Goal: Information Seeking & Learning: Check status

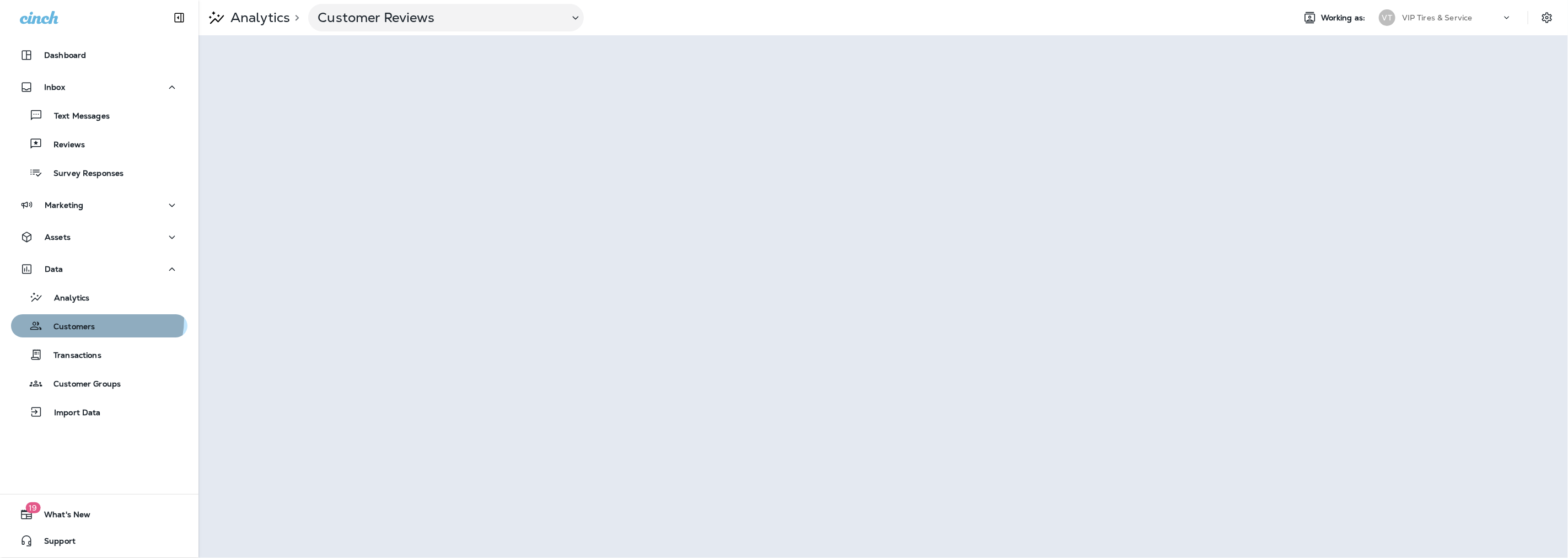
click at [75, 318] on div "Customers" at bounding box center [56, 326] width 80 height 17
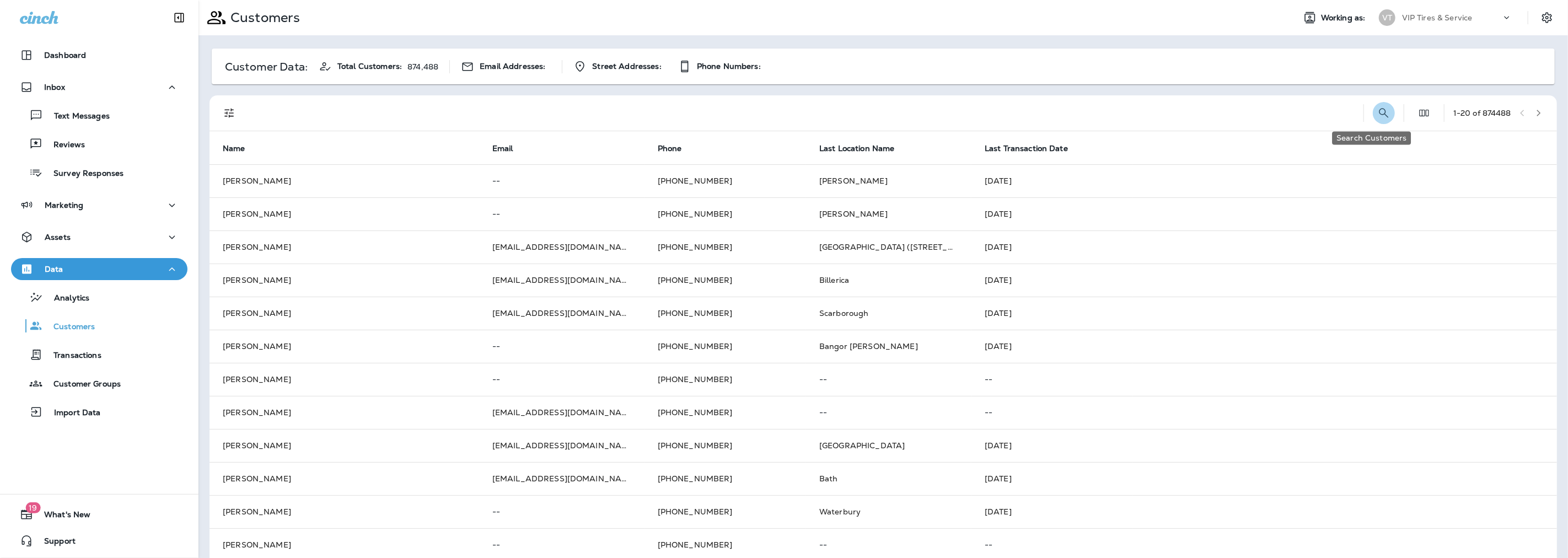
click at [1376, 119] on button "Search Customers" at bounding box center [1383, 113] width 22 height 22
type input "**********"
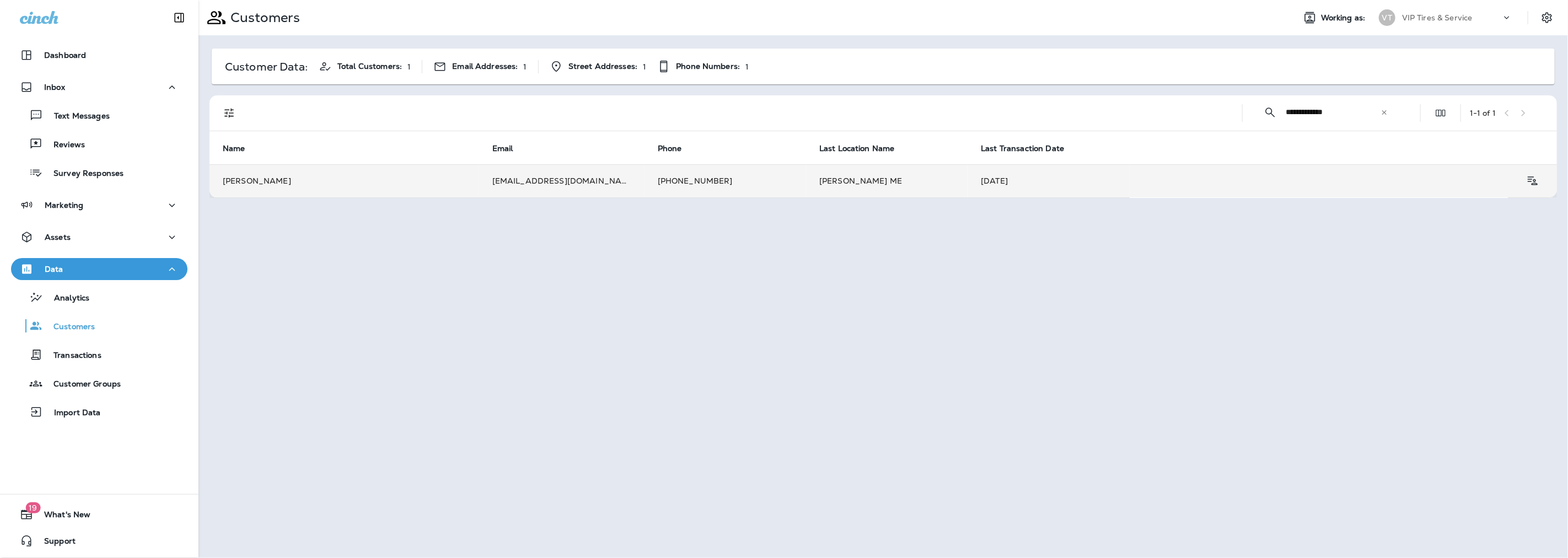
click at [484, 173] on td "[EMAIL_ADDRESS][DOMAIN_NAME]" at bounding box center [562, 181] width 165 height 33
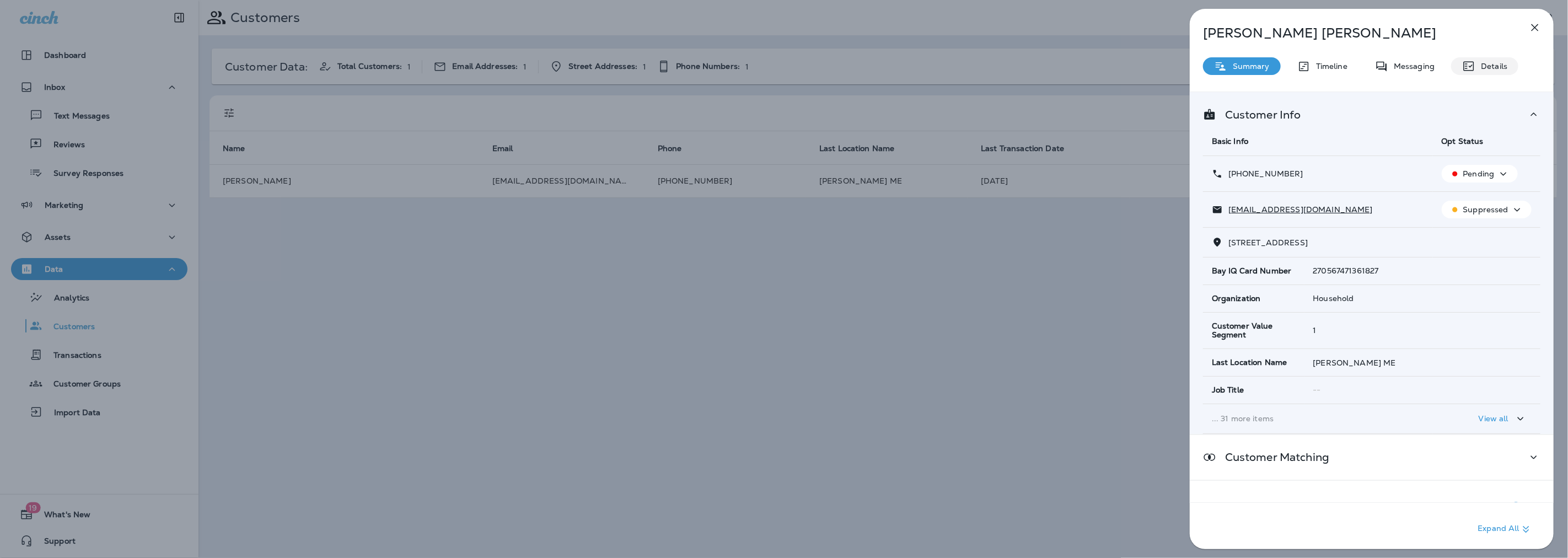
click at [1488, 63] on p "Details" at bounding box center [1491, 66] width 32 height 9
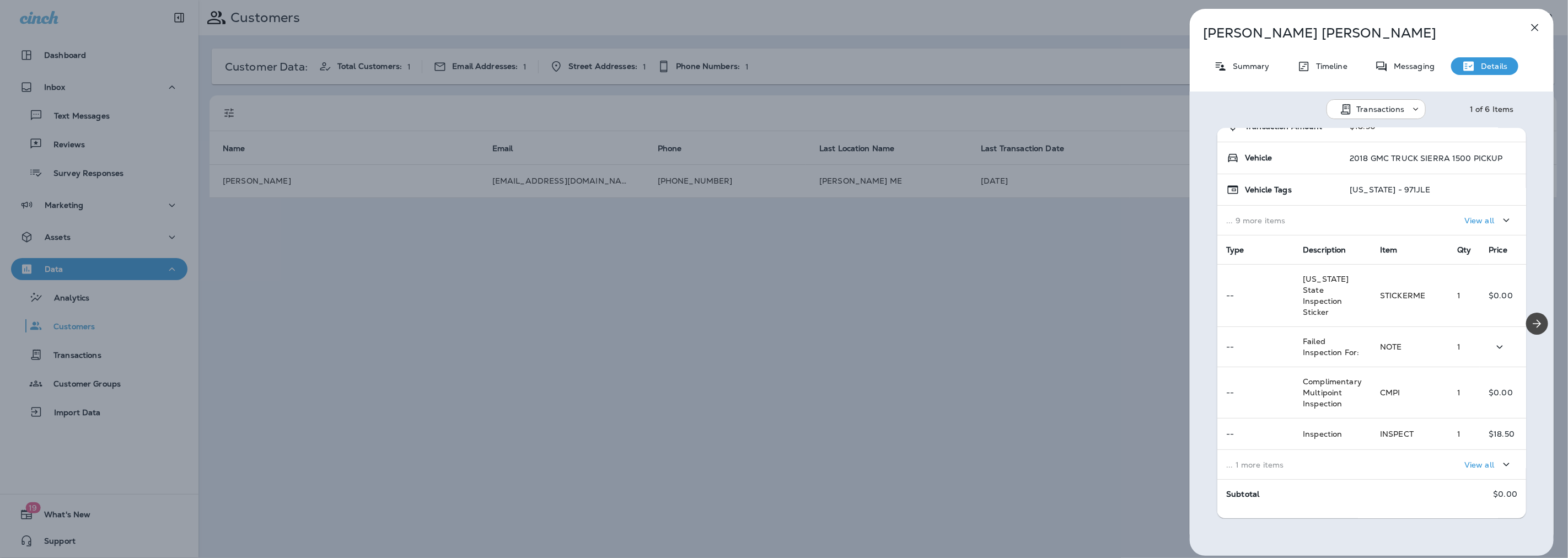
scroll to position [117, 0]
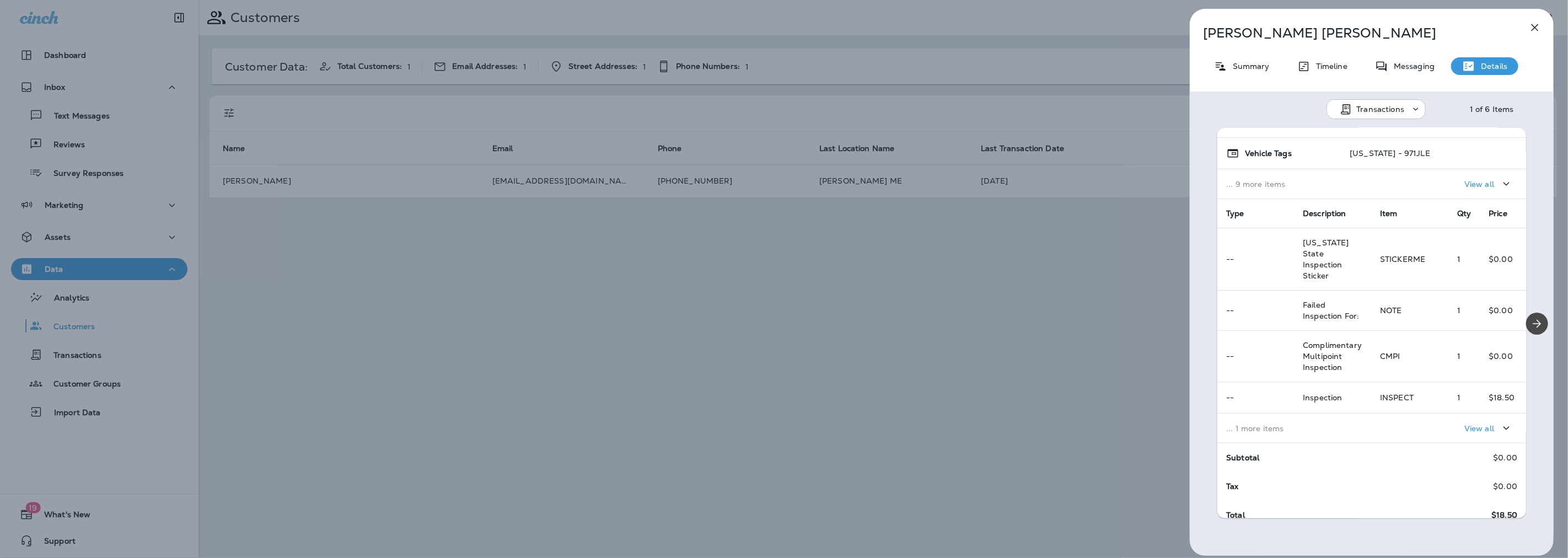
click at [1270, 423] on td "... 1 more items" at bounding box center [1294, 428] width 154 height 30
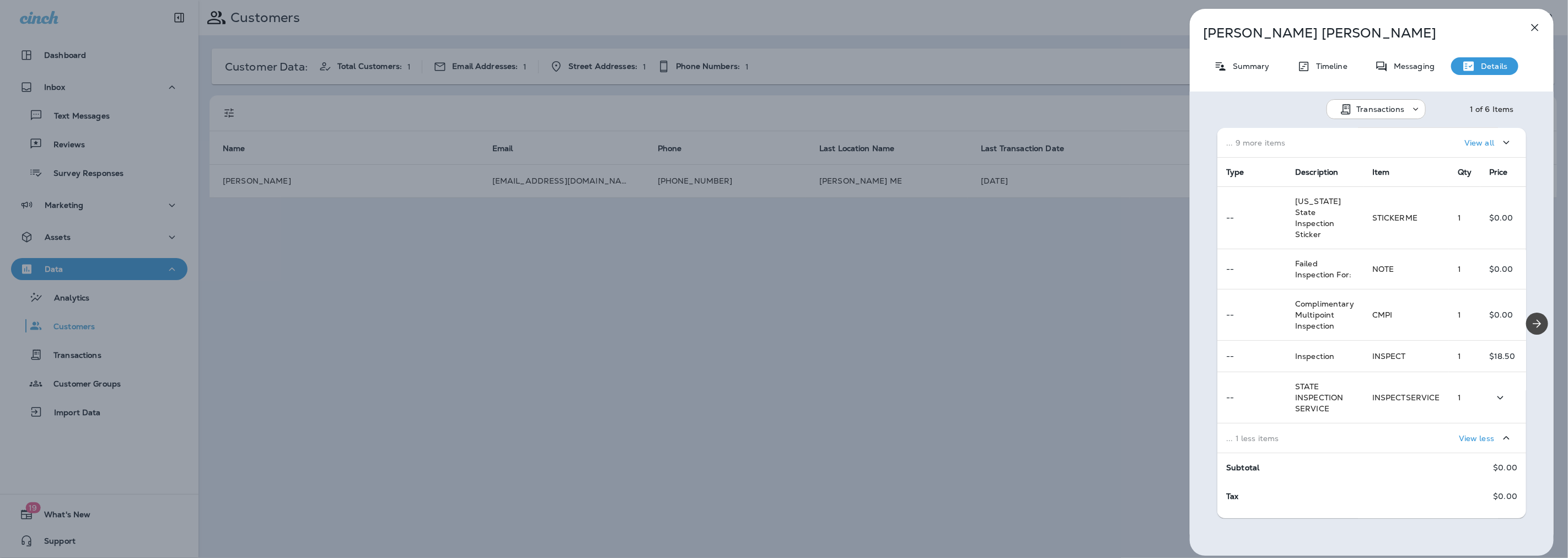
scroll to position [168, 0]
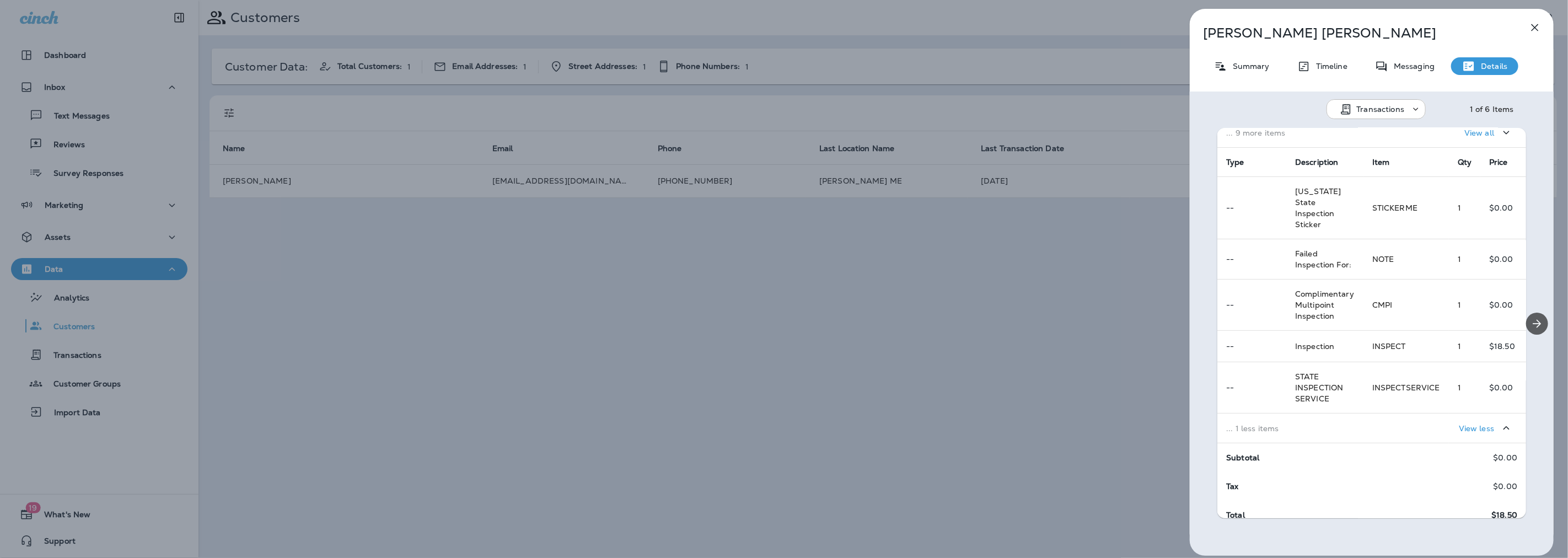
click at [1530, 328] on icon "Next" at bounding box center [1537, 324] width 14 height 14
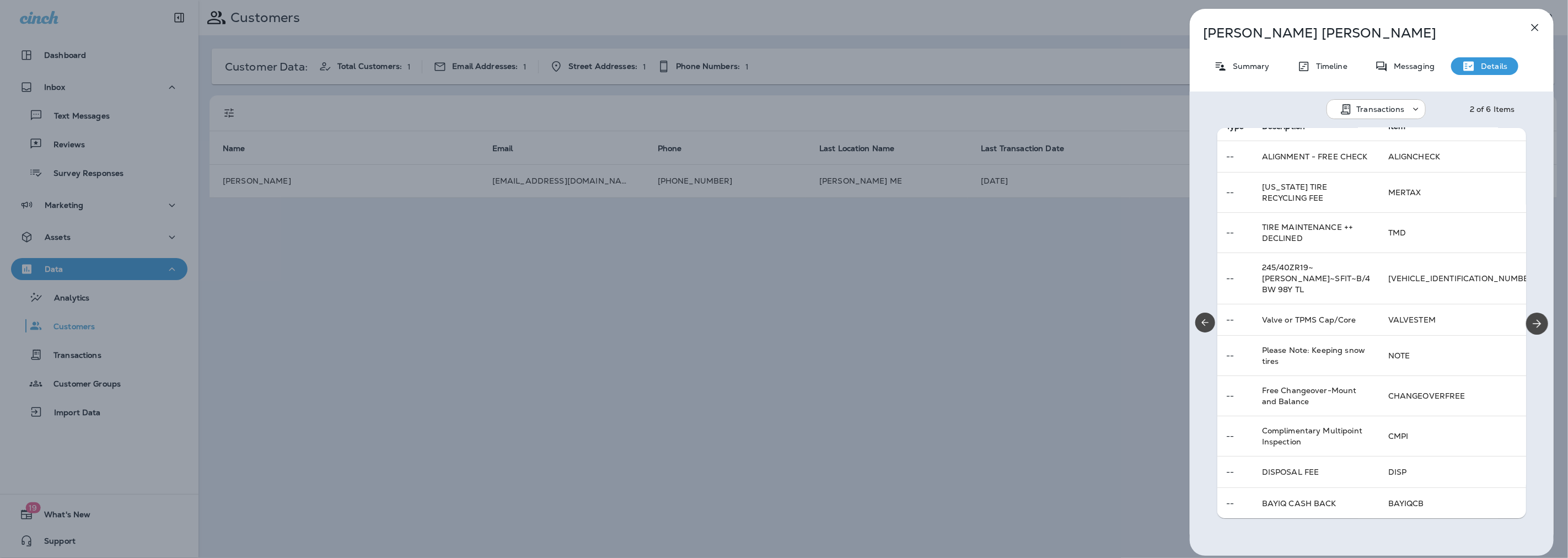
scroll to position [183, 0]
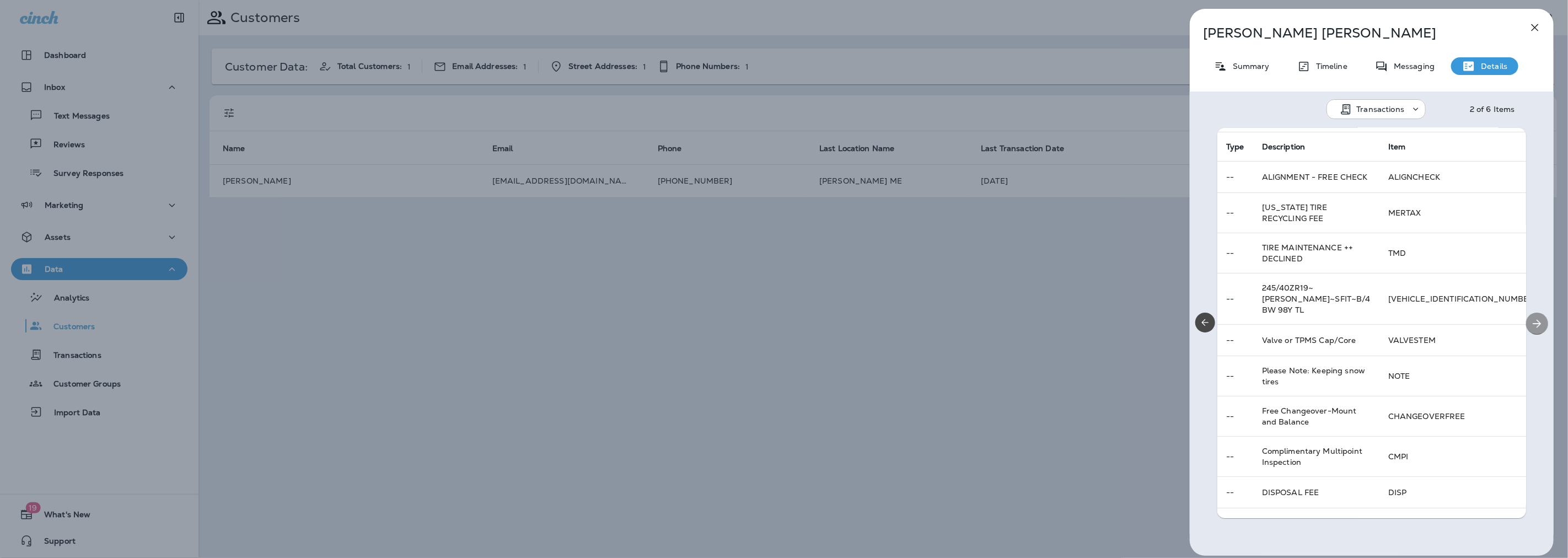
click at [1530, 318] on icon "Next" at bounding box center [1537, 324] width 14 height 14
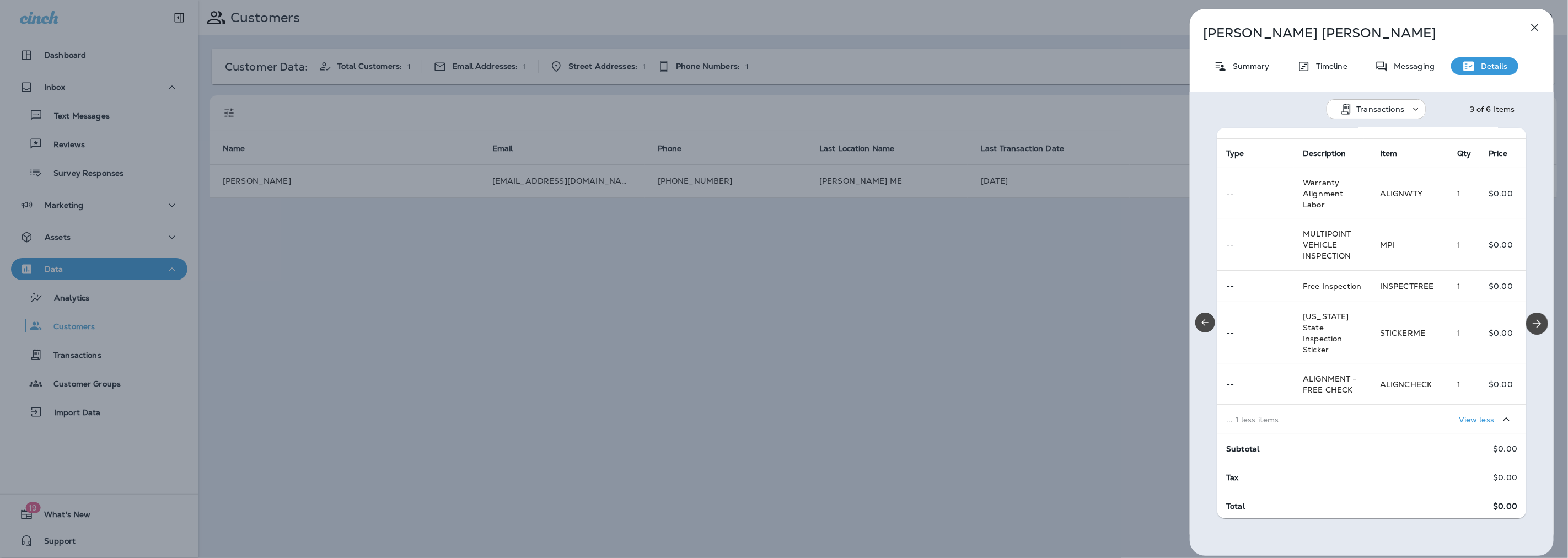
scroll to position [0, 0]
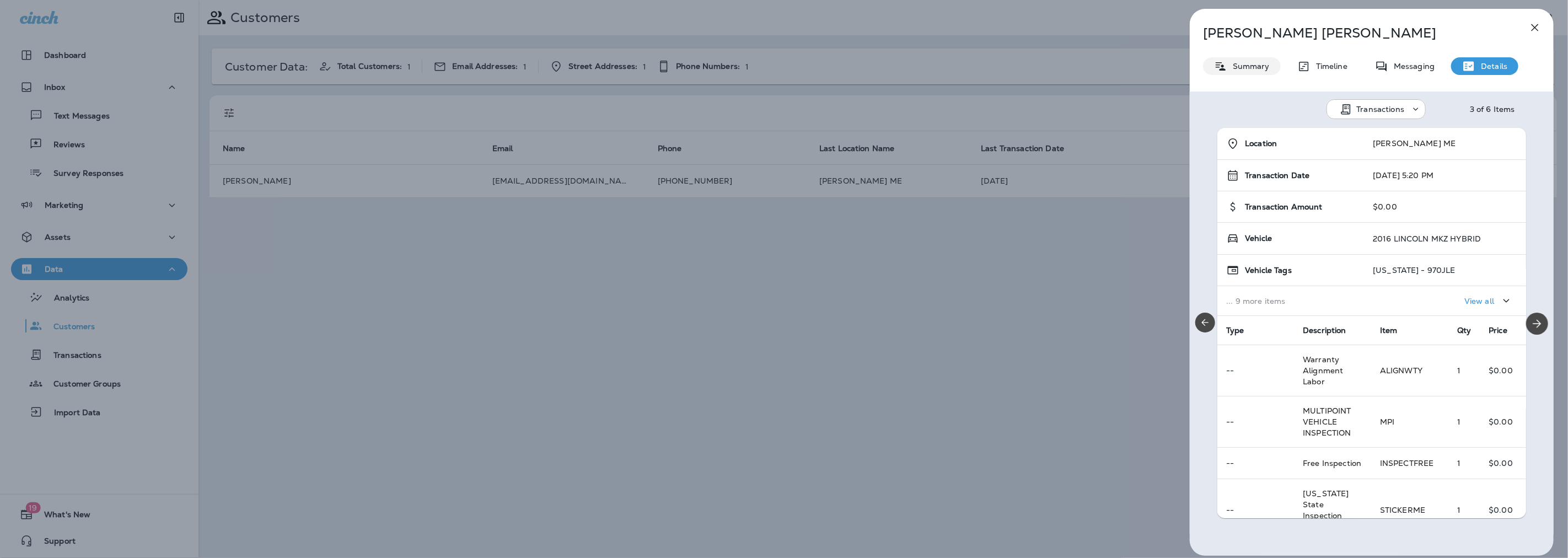
click at [1260, 63] on p "Summary" at bounding box center [1248, 66] width 43 height 9
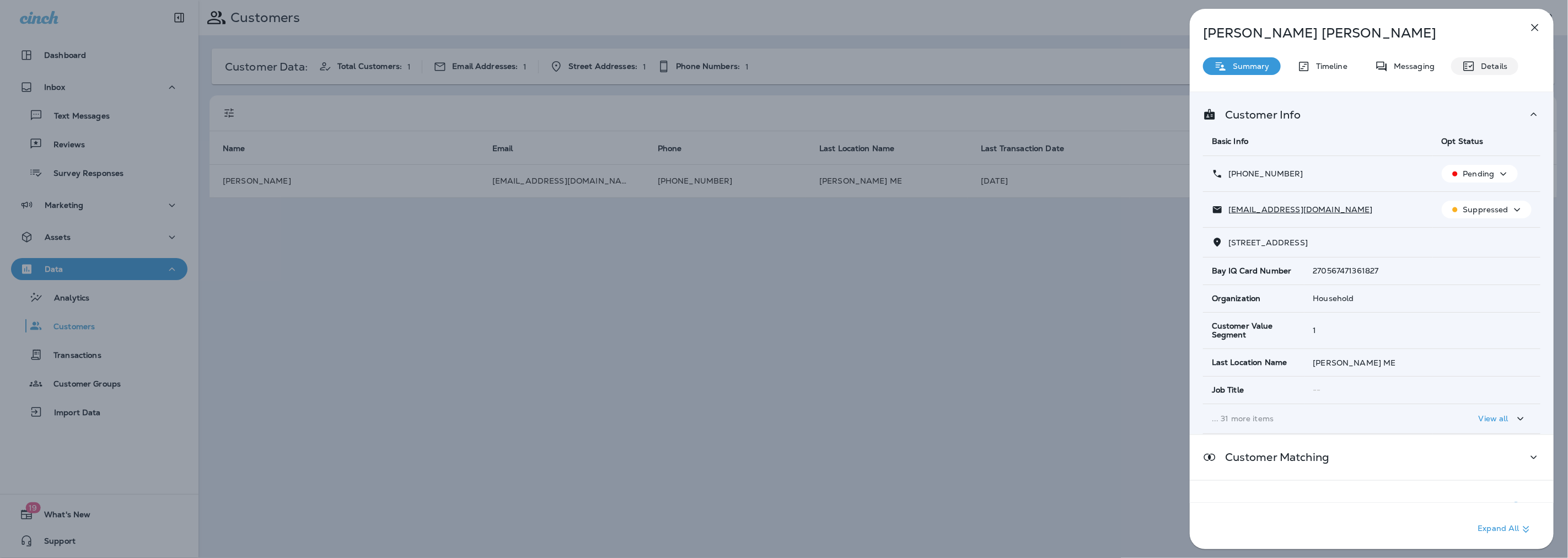
click at [1473, 66] on icon at bounding box center [1469, 66] width 14 height 14
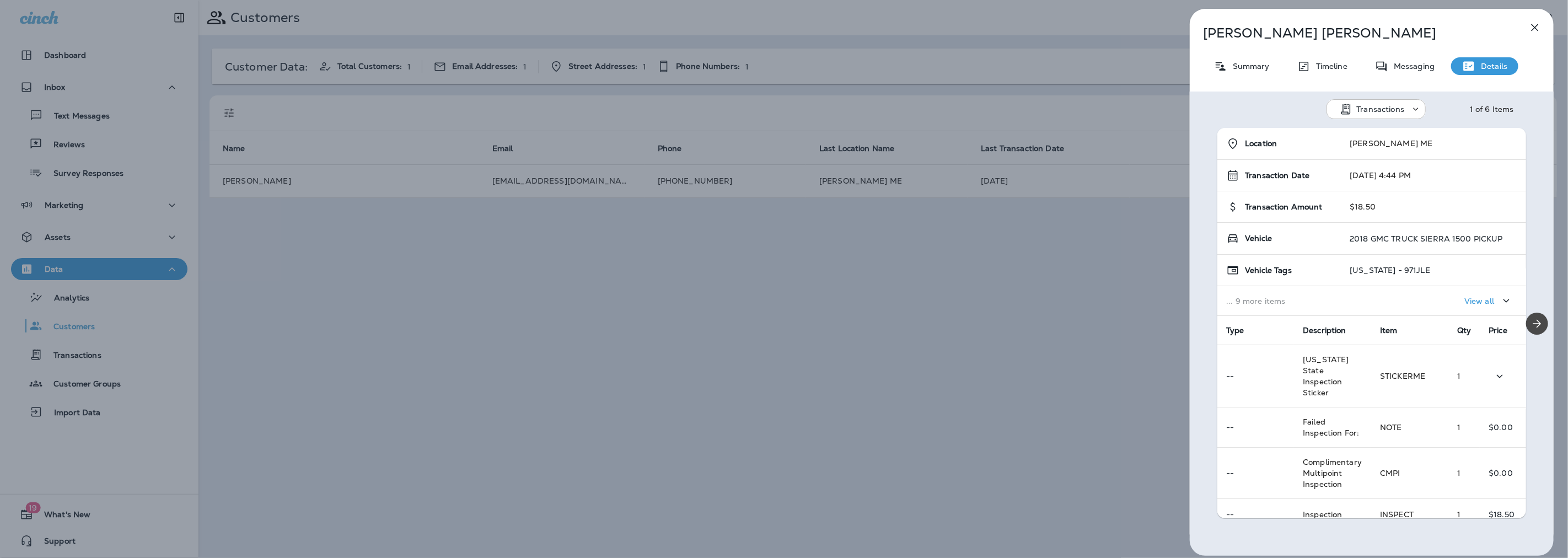
scroll to position [117, 0]
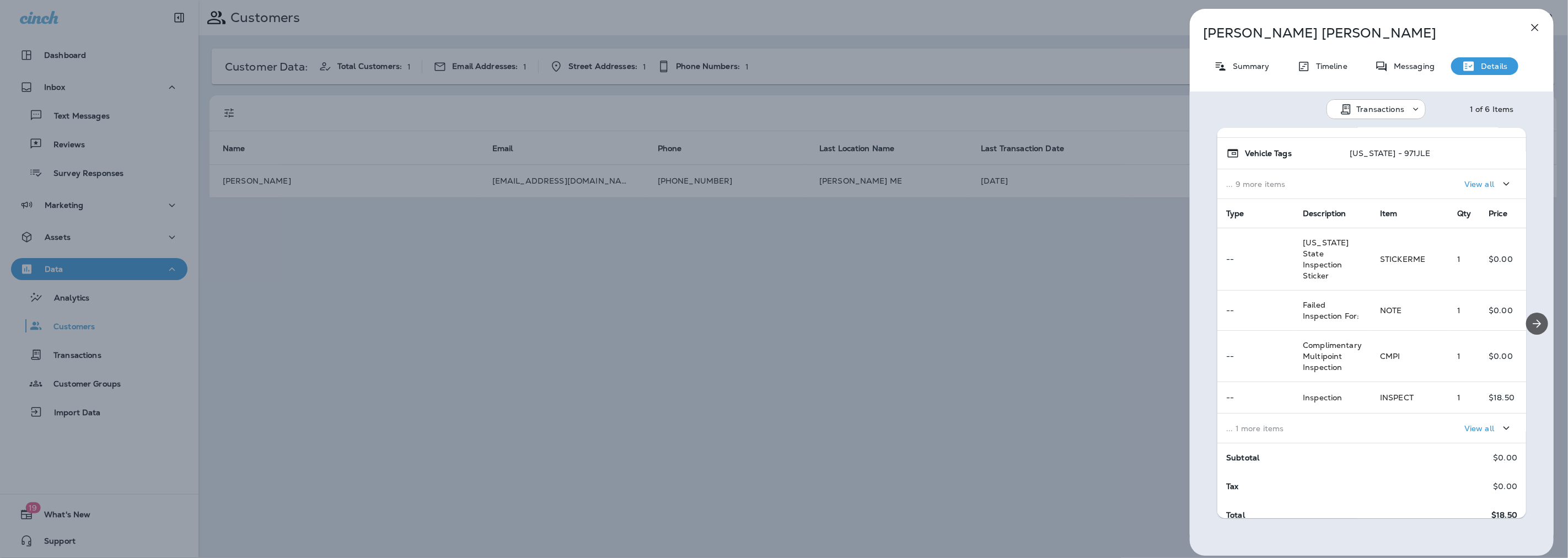
click at [1526, 315] on button "Next" at bounding box center [1536, 323] width 22 height 22
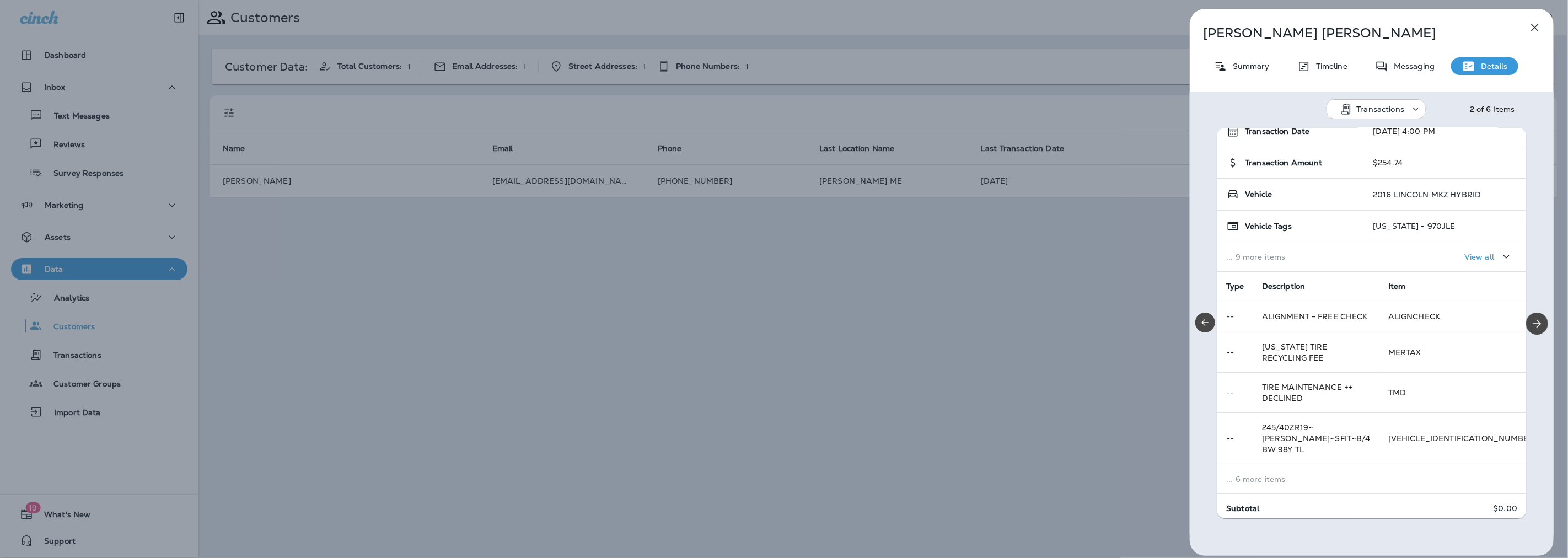
scroll to position [101, 0]
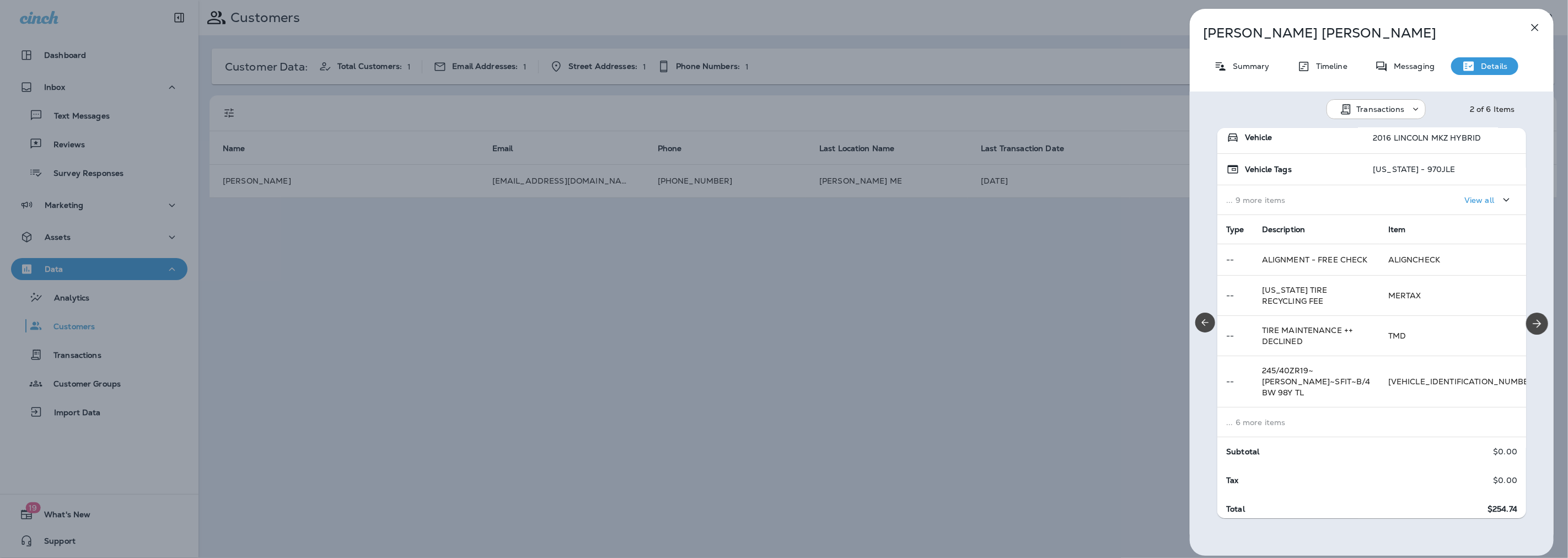
click at [1316, 375] on span "245/40ZR19~[PERSON_NAME]~SFIT~B/4 BW 98Y TL" at bounding box center [1316, 382] width 109 height 32
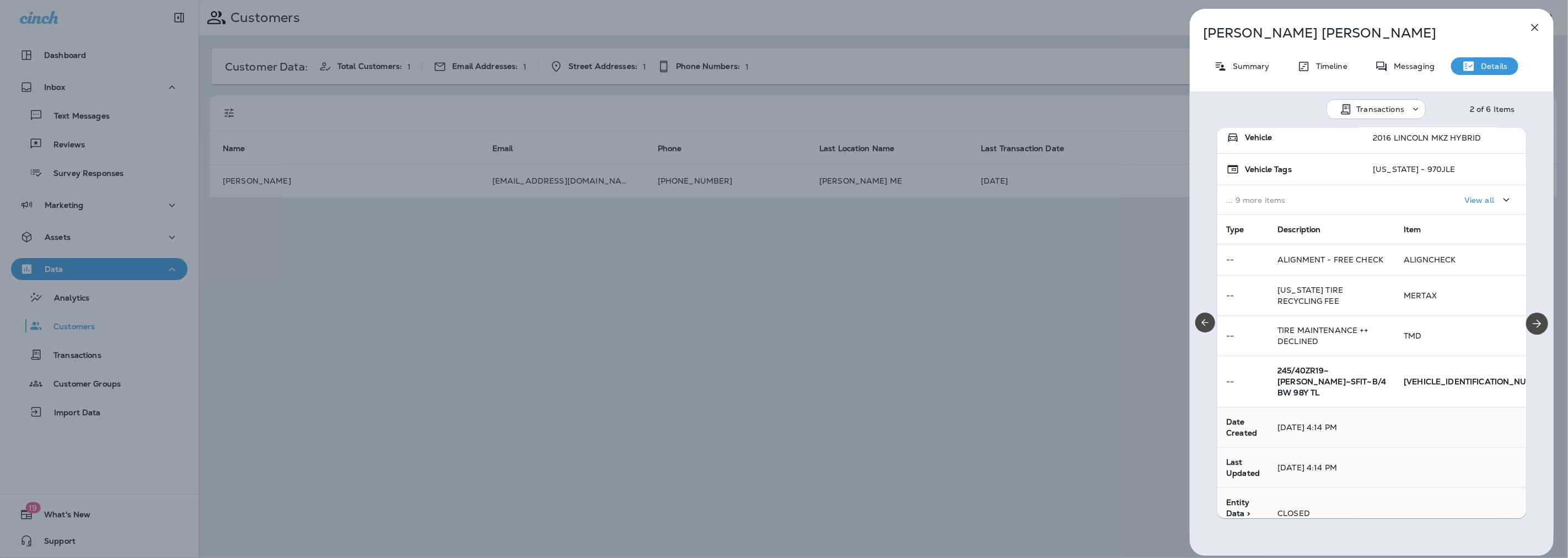
click at [1334, 382] on td "245/40ZR19~[PERSON_NAME]~SFIT~B/4 BW 98Y TL" at bounding box center [1331, 382] width 126 height 51
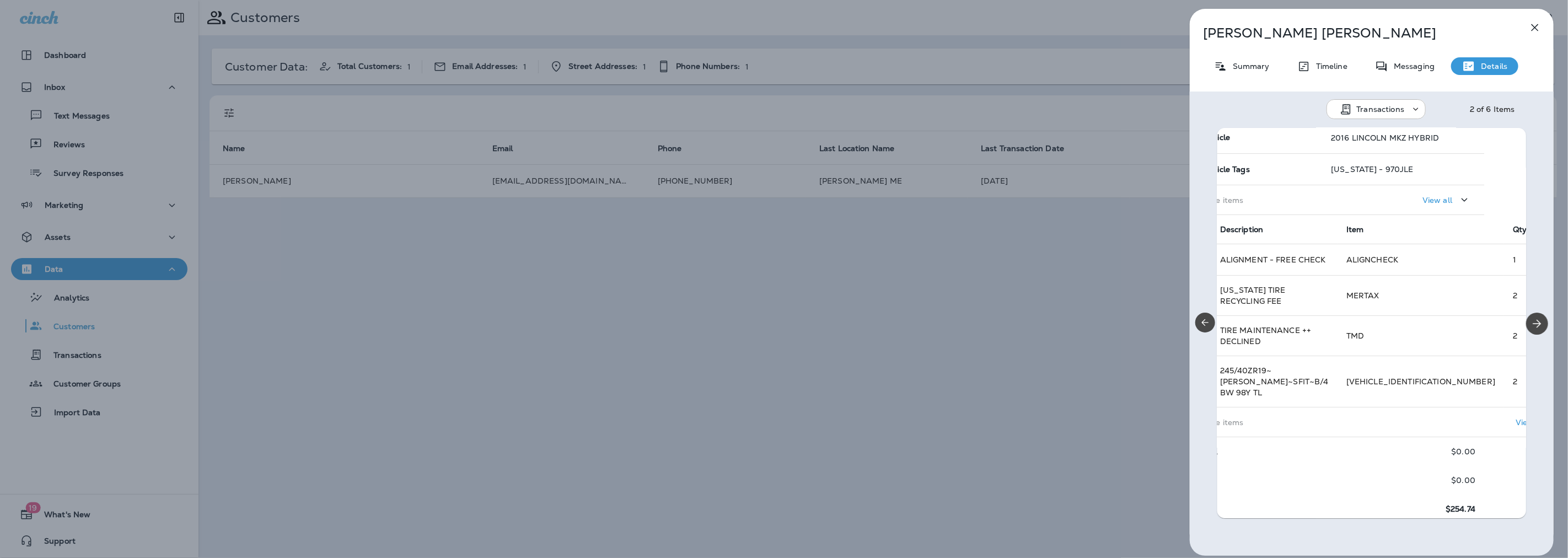
scroll to position [101, 36]
click at [1530, 322] on icon "Next" at bounding box center [1537, 324] width 14 height 14
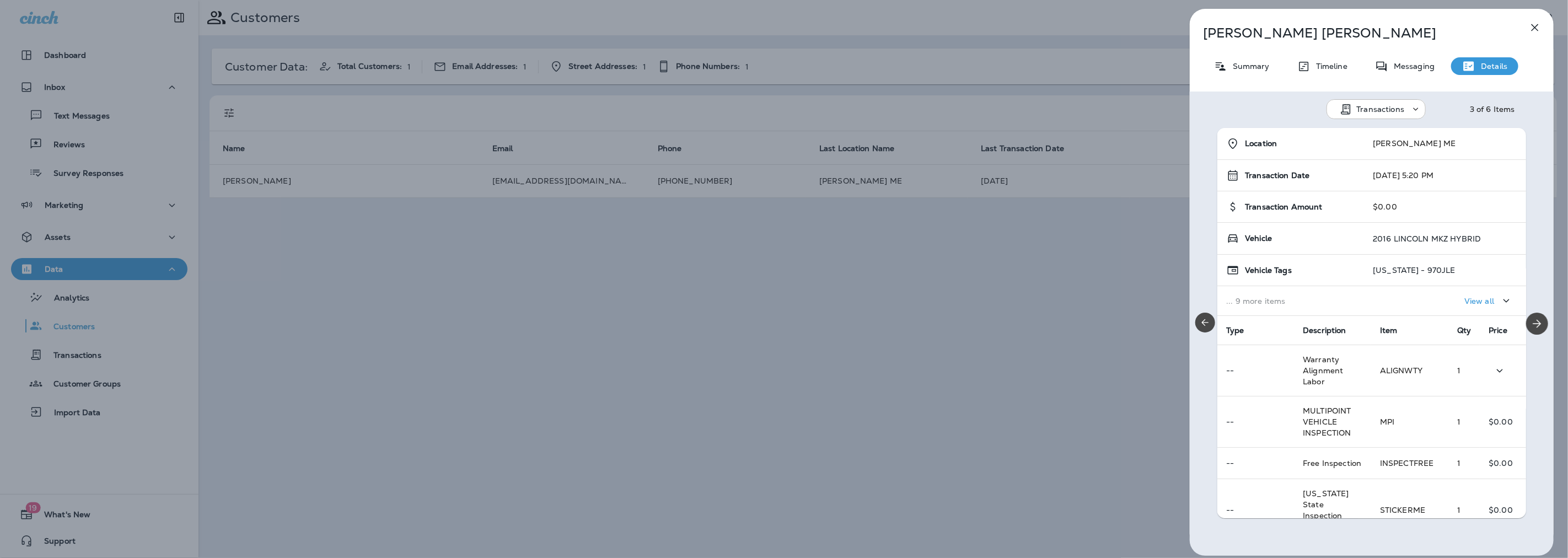
scroll to position [136, 0]
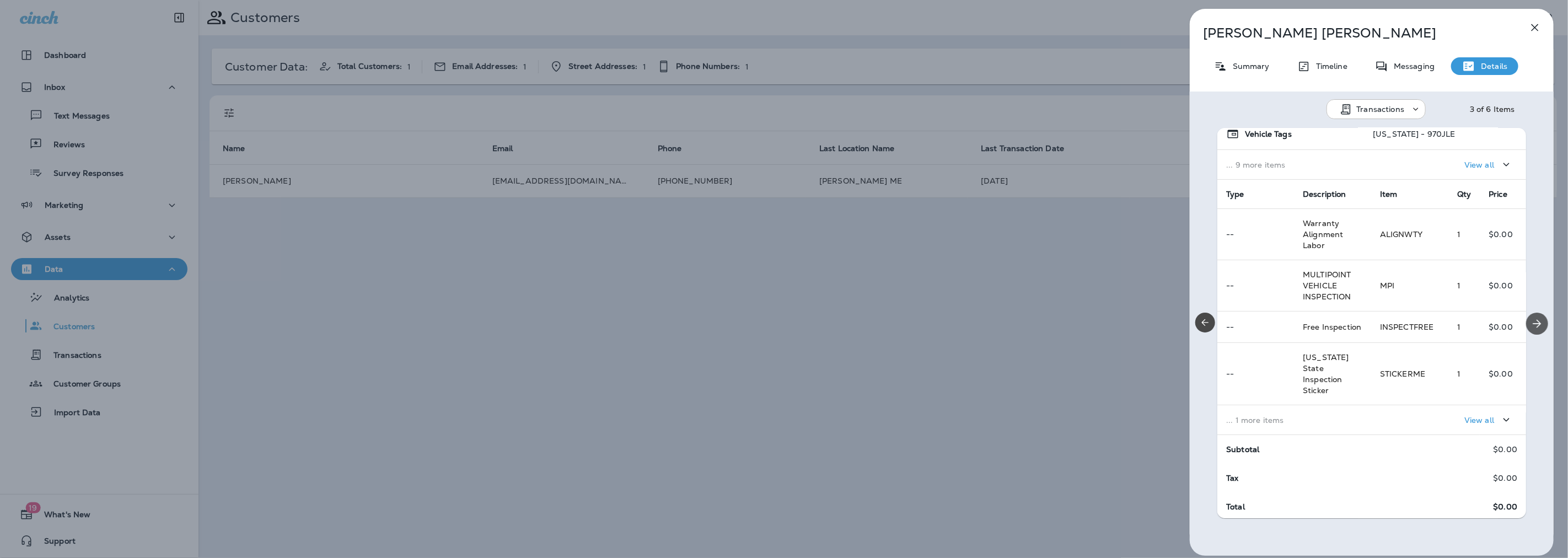
click at [1539, 323] on button "Next" at bounding box center [1536, 323] width 22 height 22
click at [1380, 417] on div "View all" at bounding box center [1449, 419] width 137 height 20
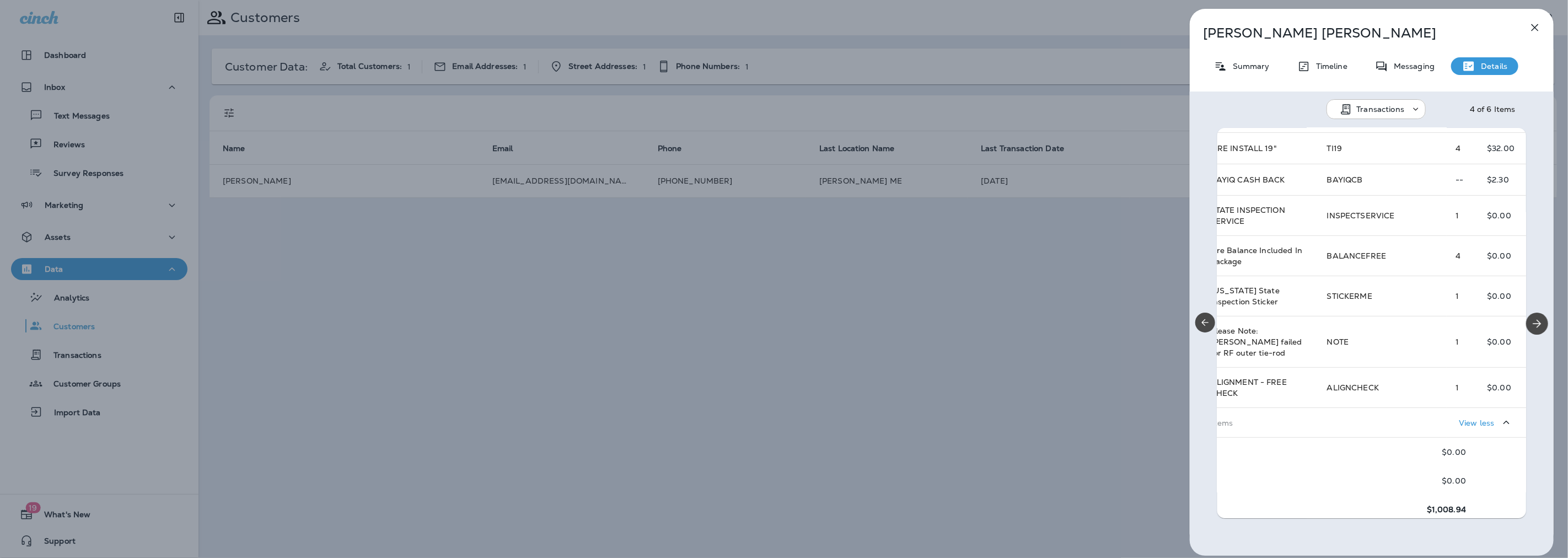
scroll to position [477, 59]
click at [1536, 322] on icon "Next" at bounding box center [1537, 324] width 14 height 14
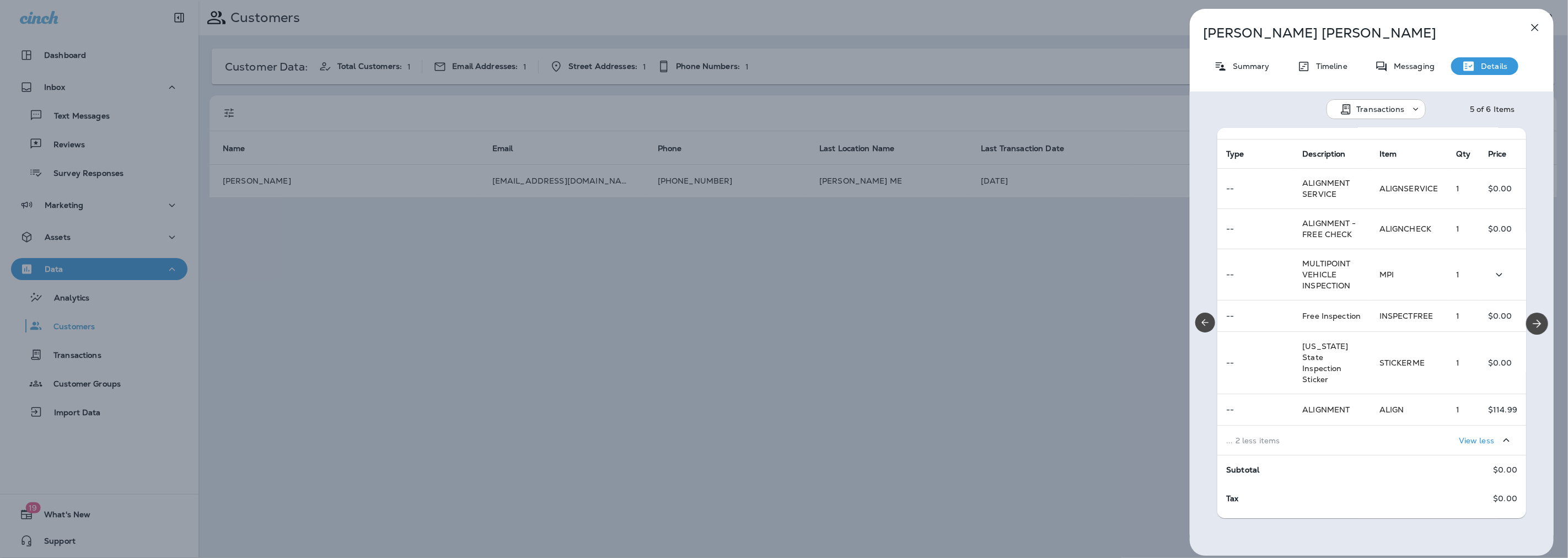
scroll to position [197, 0]
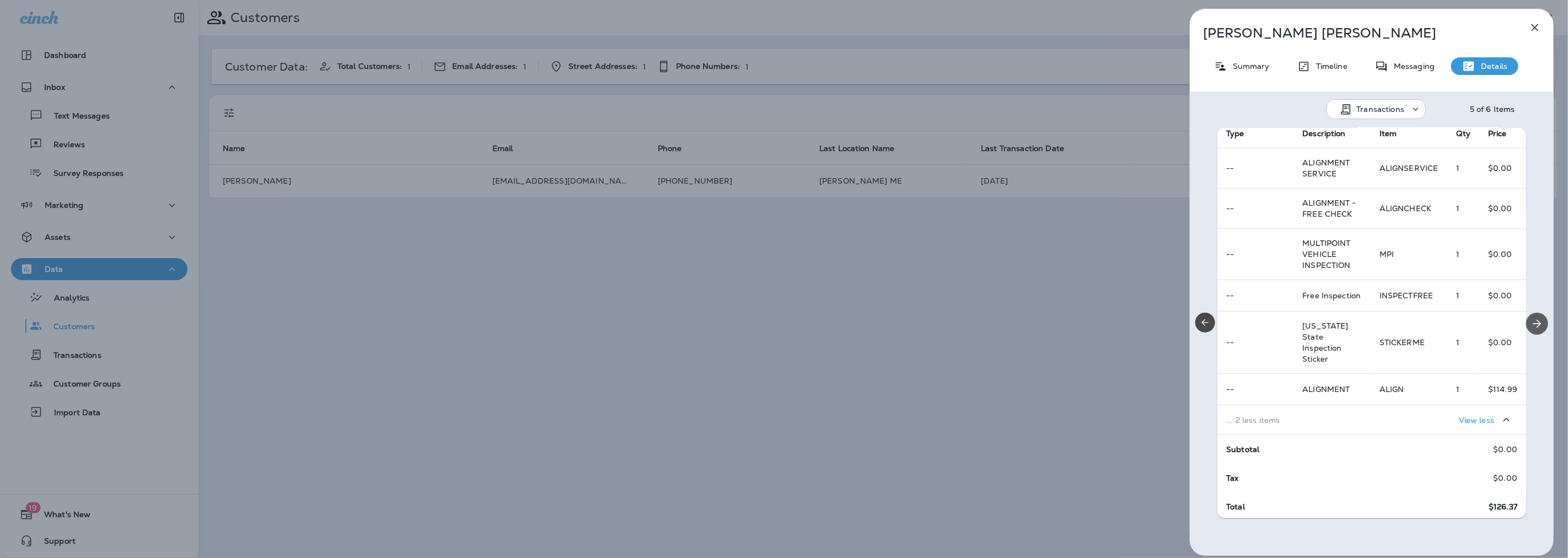
click at [1533, 322] on icon "Next" at bounding box center [1537, 324] width 14 height 14
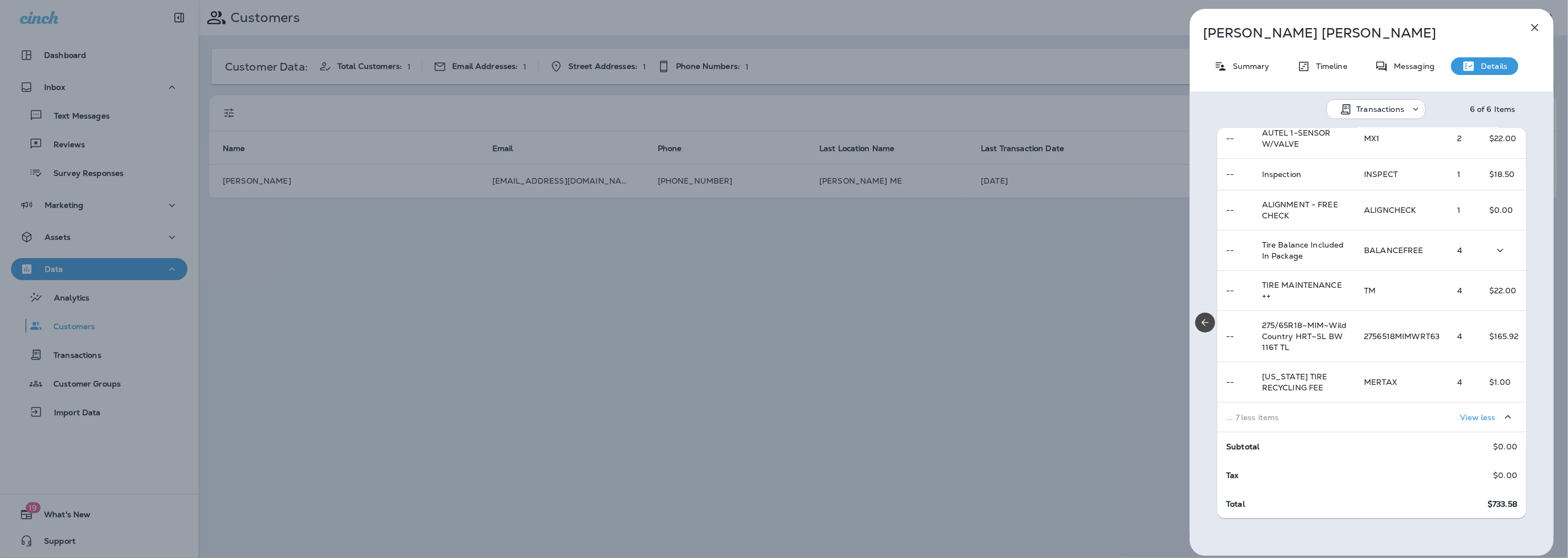
scroll to position [385, 0]
click at [1537, 23] on icon "button" at bounding box center [1535, 28] width 14 height 14
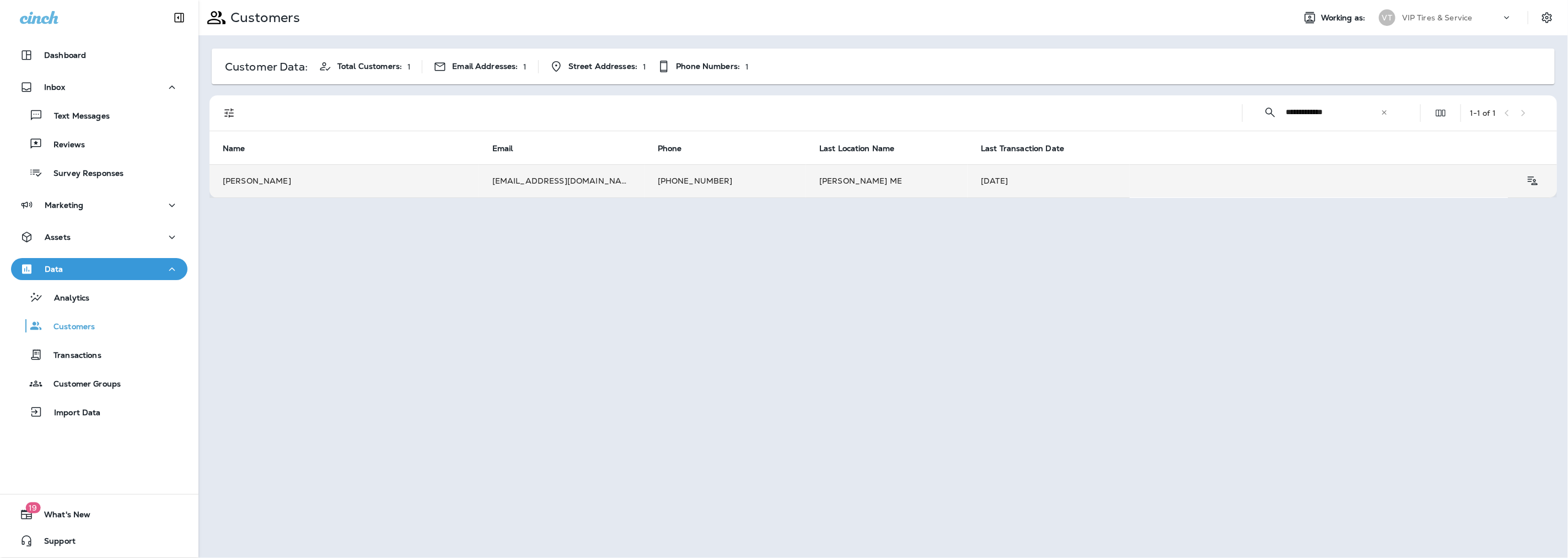
click at [569, 179] on td "[EMAIL_ADDRESS][DOMAIN_NAME]" at bounding box center [562, 181] width 165 height 33
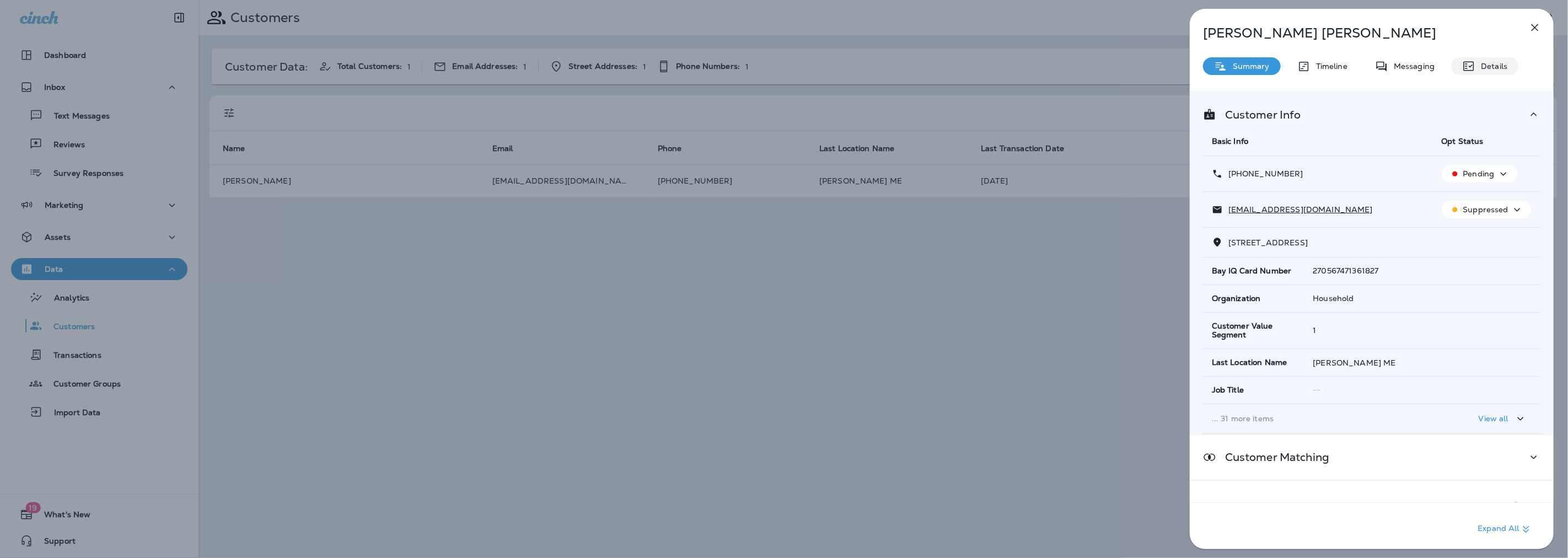
click at [1484, 62] on p "Details" at bounding box center [1491, 66] width 32 height 9
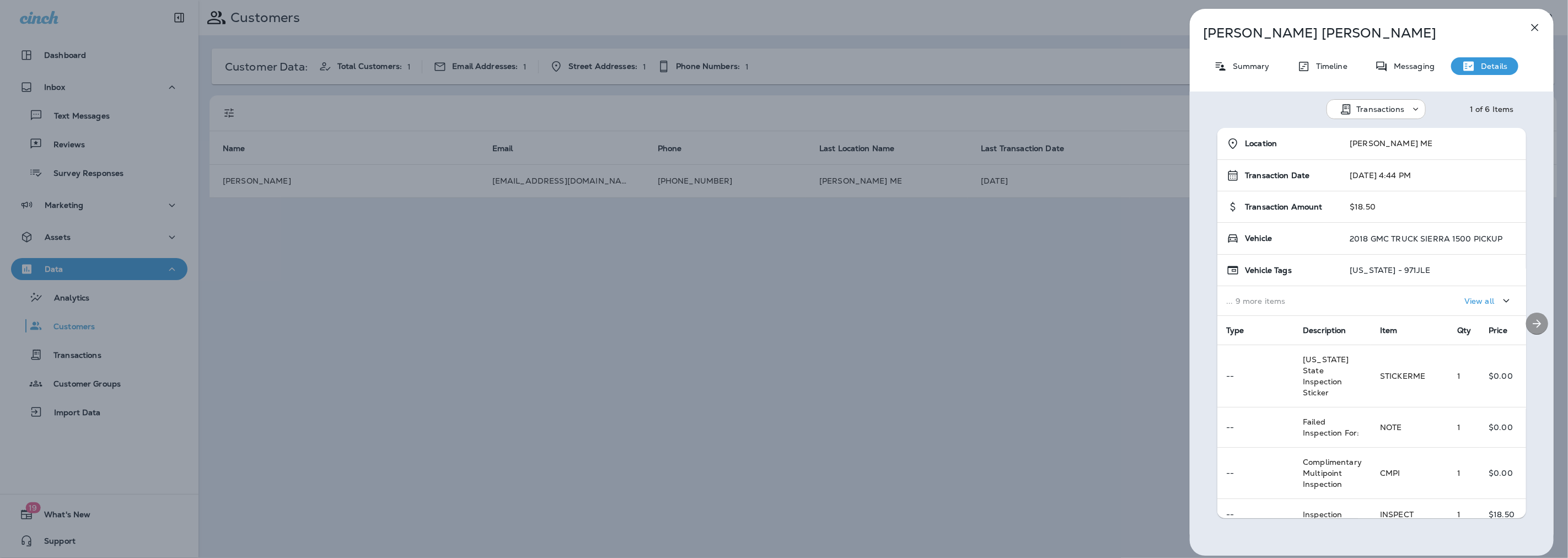
click at [1530, 322] on icon "Next" at bounding box center [1537, 324] width 14 height 14
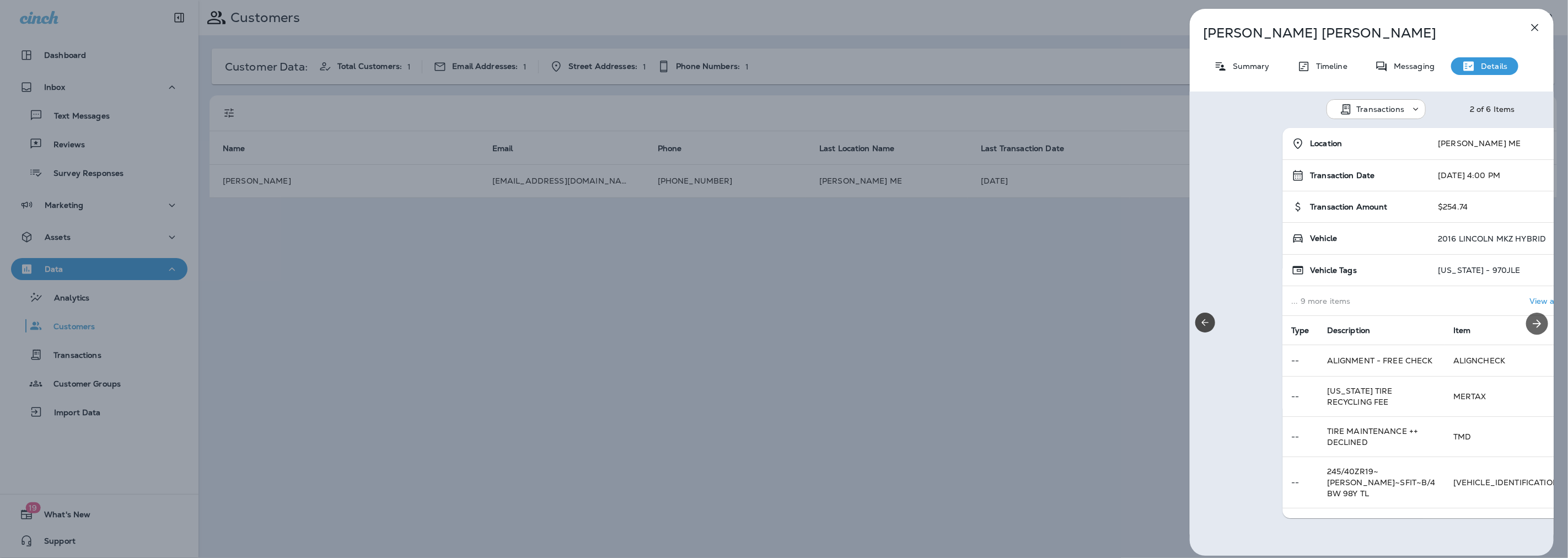
click at [1530, 322] on icon "Next" at bounding box center [1537, 324] width 14 height 14
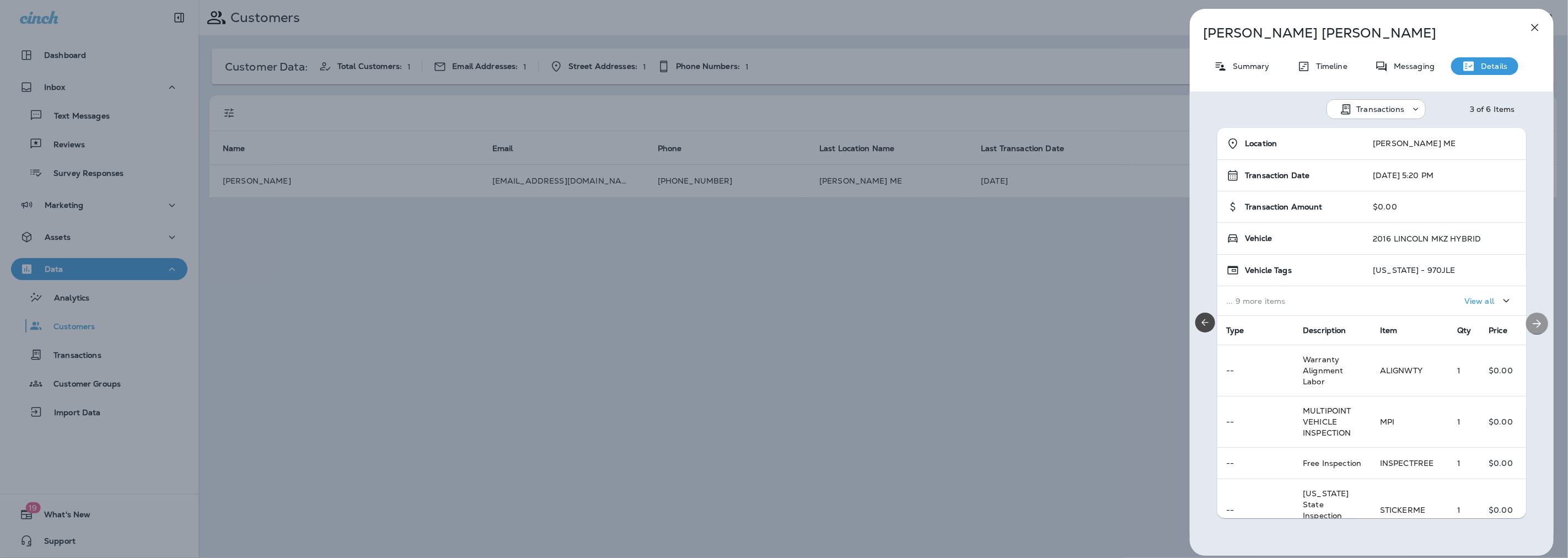
click at [1530, 322] on icon "Next" at bounding box center [1537, 324] width 14 height 14
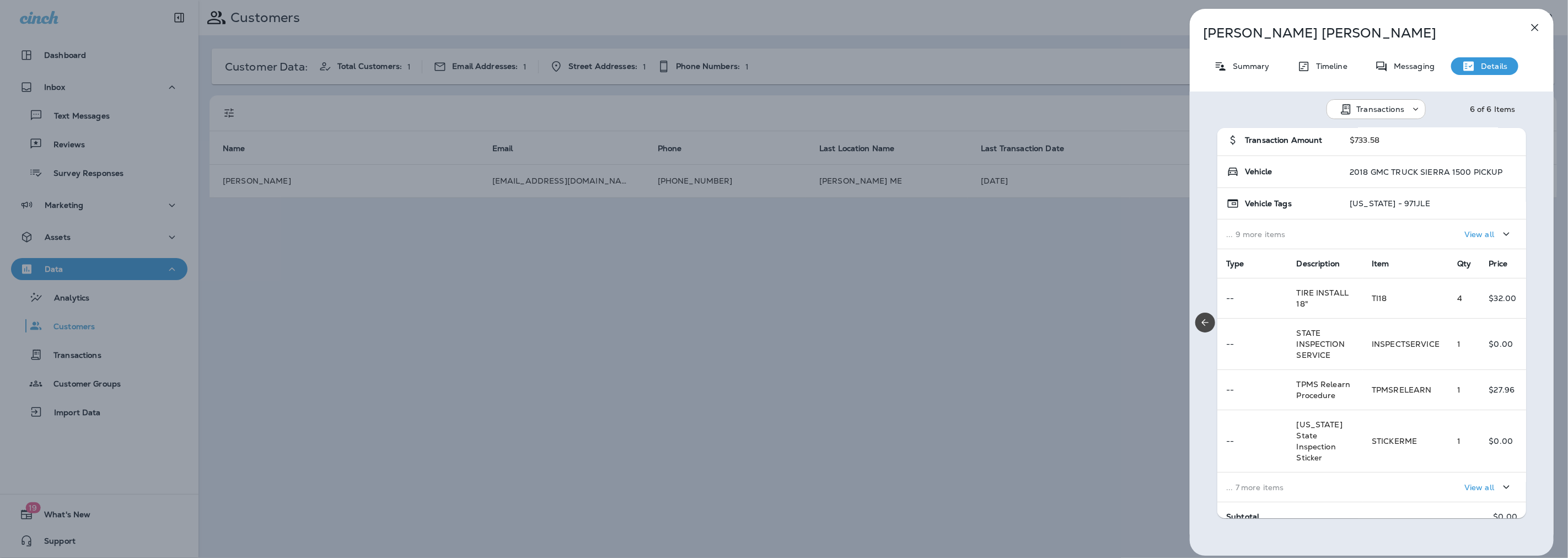
scroll to position [122, 0]
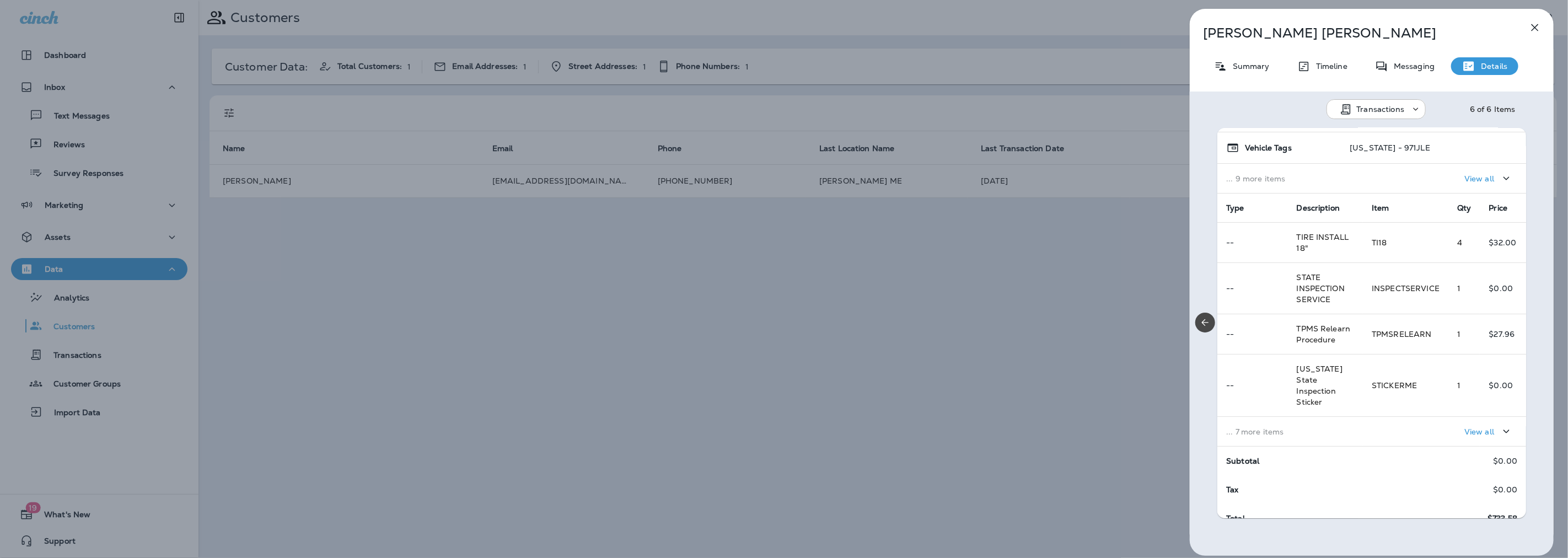
click at [1391, 421] on div "View all" at bounding box center [1445, 431] width 146 height 20
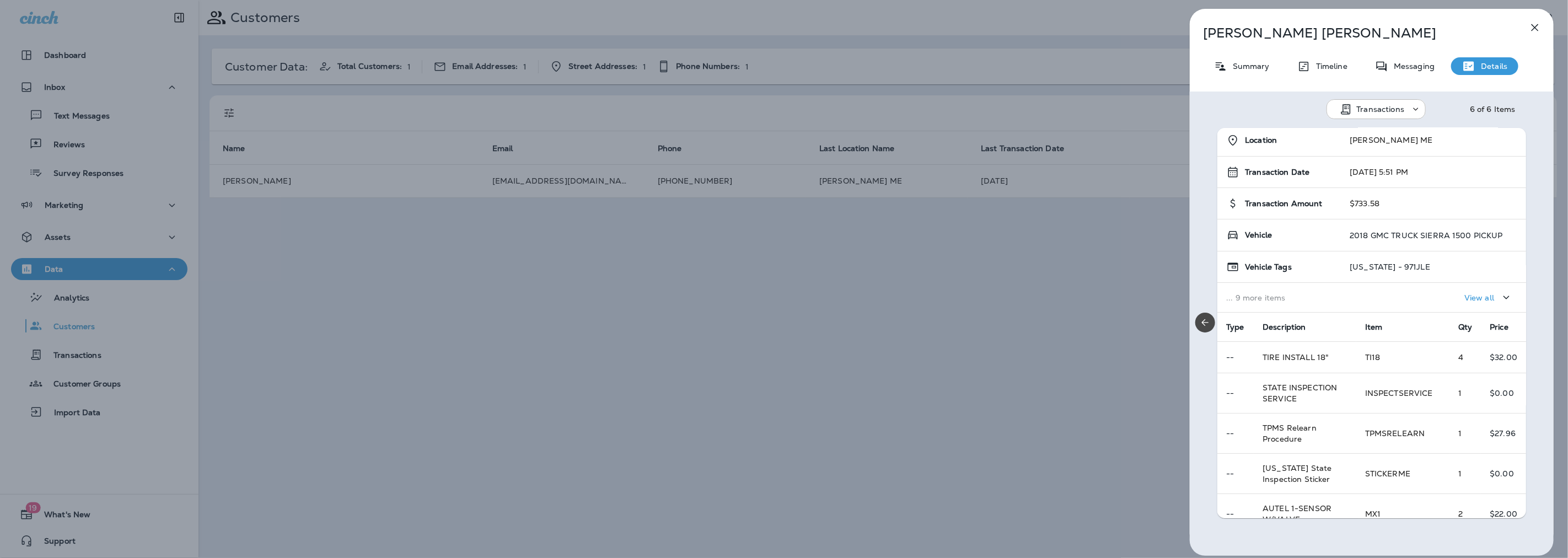
scroll to position [0, 11]
click at [1532, 22] on icon "button" at bounding box center [1535, 28] width 14 height 14
